Goal: Check status: Check status

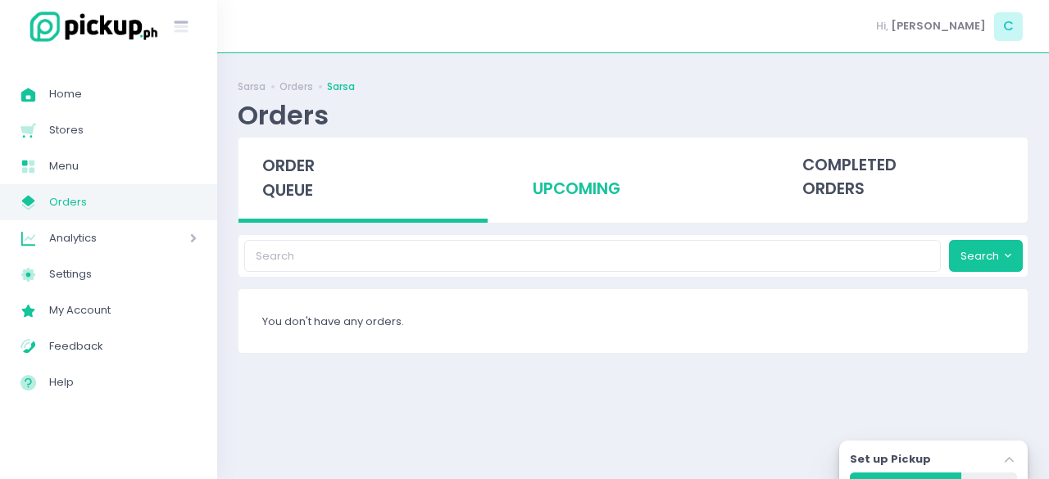
click at [601, 196] on div "upcoming" at bounding box center [632, 178] width 249 height 80
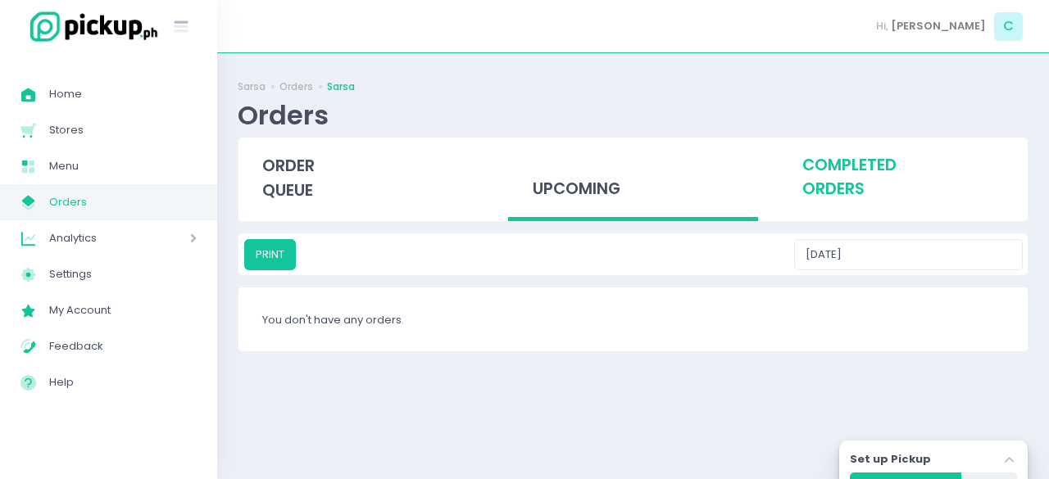
click at [833, 171] on div "completed orders" at bounding box center [902, 178] width 249 height 80
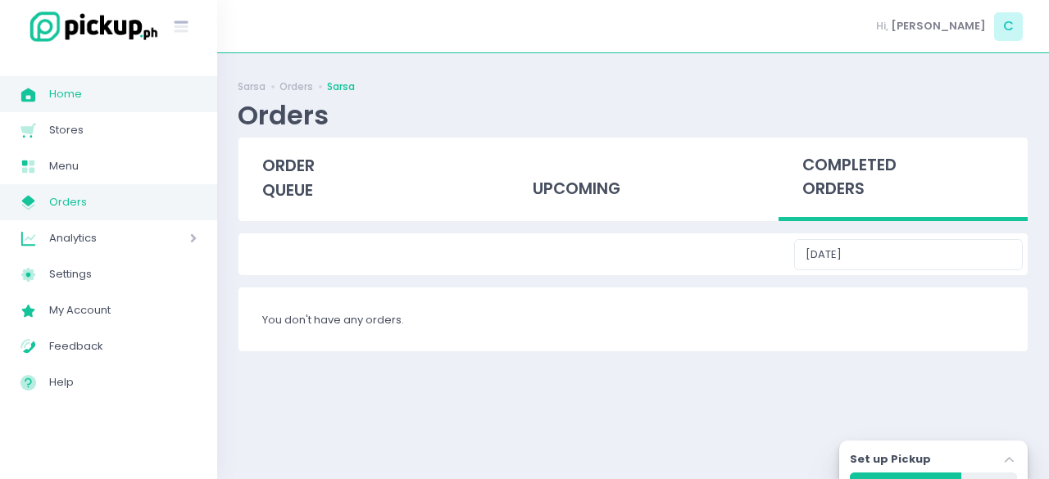
click at [110, 86] on span "Home" at bounding box center [122, 94] width 147 height 21
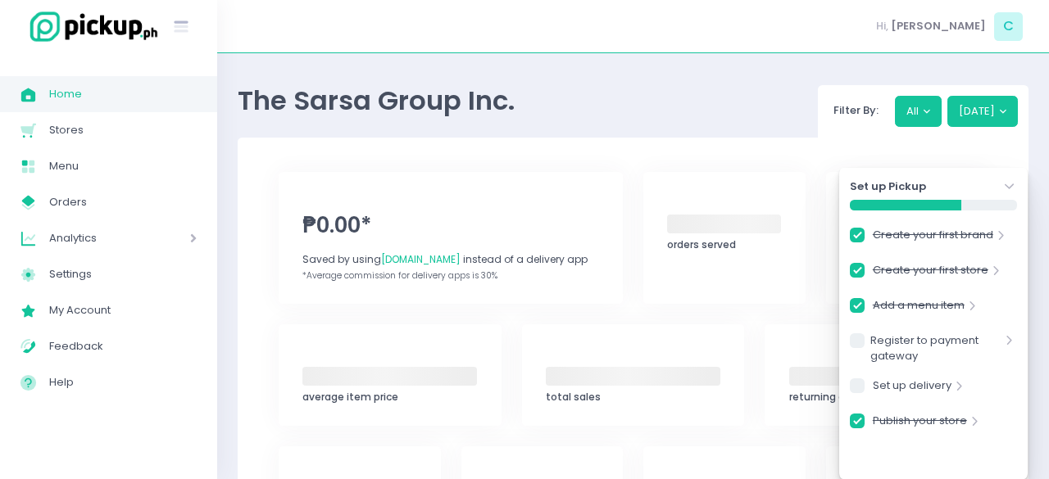
checkbox input "true"
